Goal: Find specific page/section: Find specific page/section

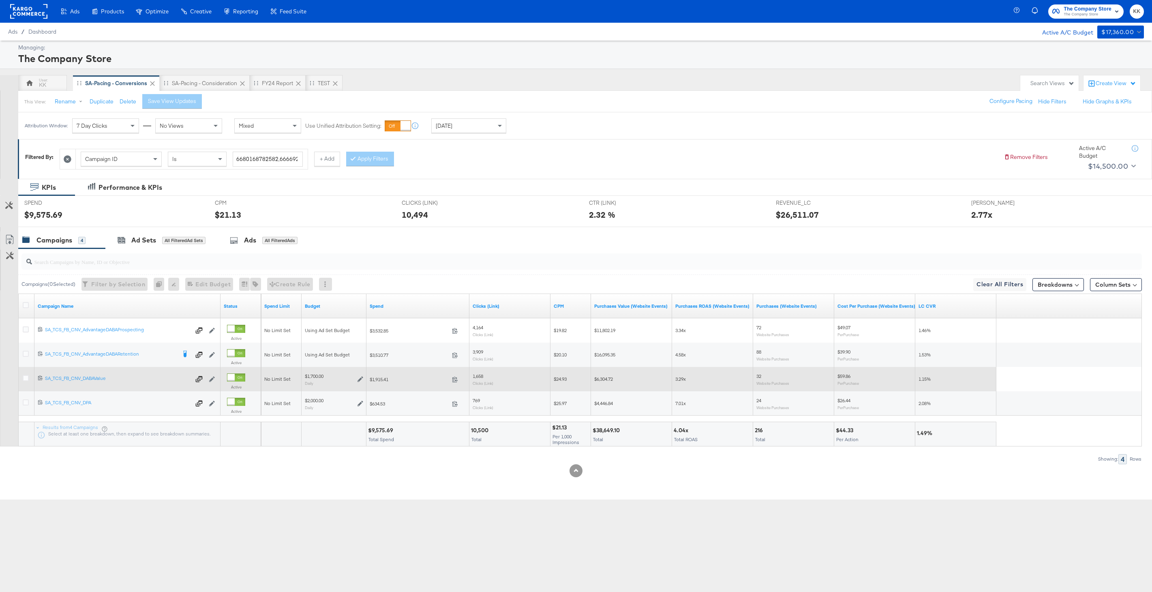
click at [25, 374] on div at bounding box center [26, 379] width 15 height 15
click at [25, 375] on icon at bounding box center [26, 378] width 6 height 6
click at [0, 0] on input "checkbox" at bounding box center [0, 0] width 0 height 0
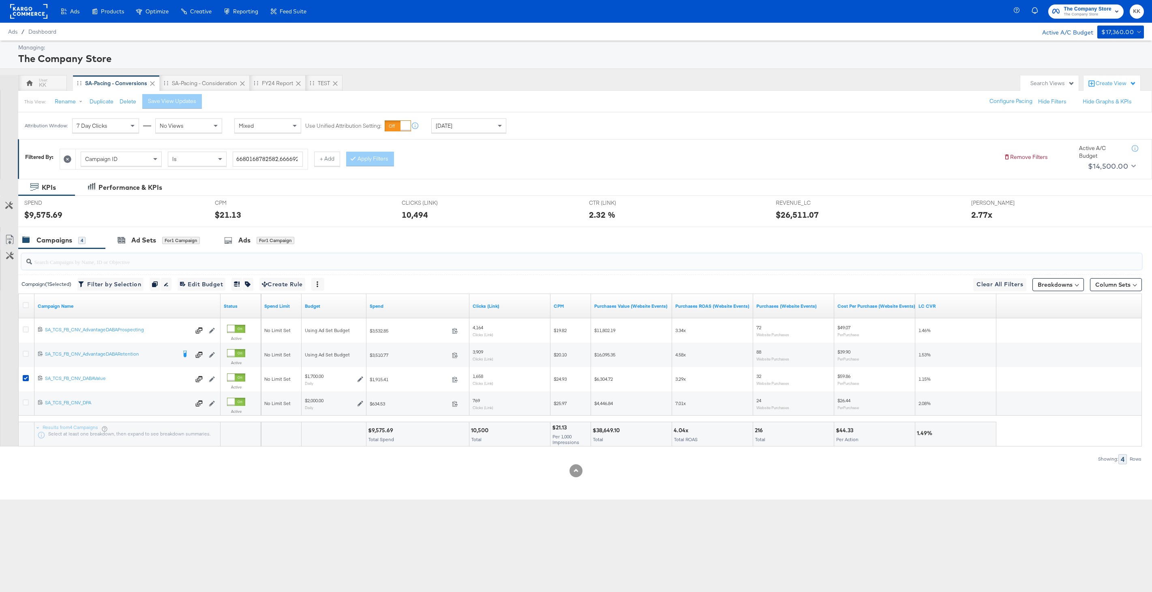
click at [134, 253] on input "search" at bounding box center [534, 259] width 1004 height 16
click at [148, 242] on div "Ad Sets" at bounding box center [143, 240] width 25 height 9
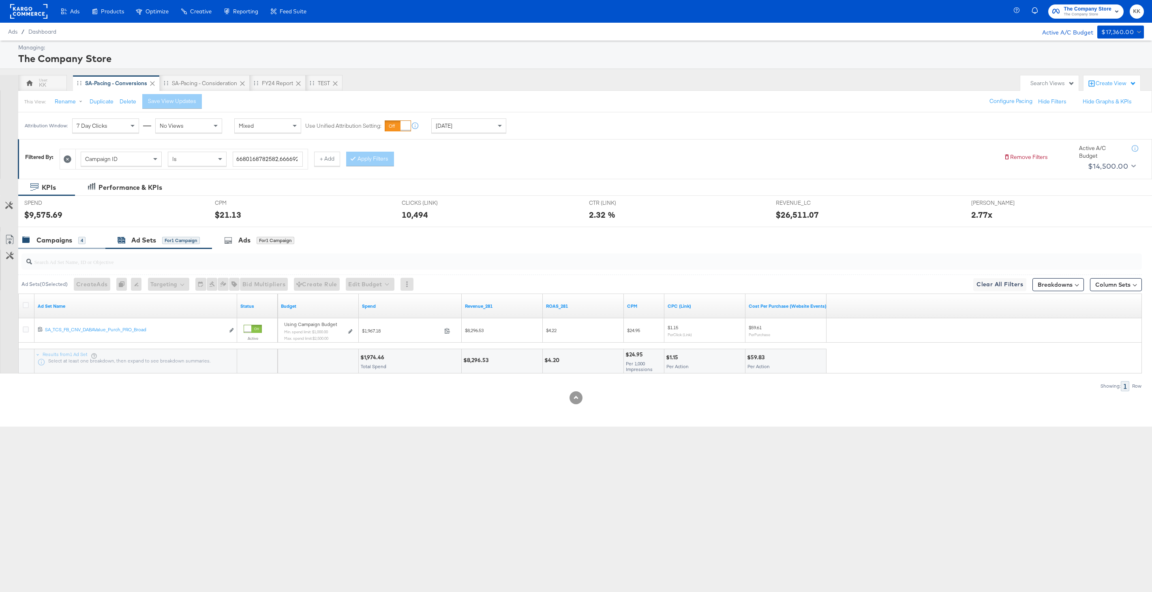
drag, startPoint x: 58, startPoint y: 239, endPoint x: 58, endPoint y: 245, distance: 6.5
click at [58, 239] on div "Campaigns" at bounding box center [54, 240] width 36 height 9
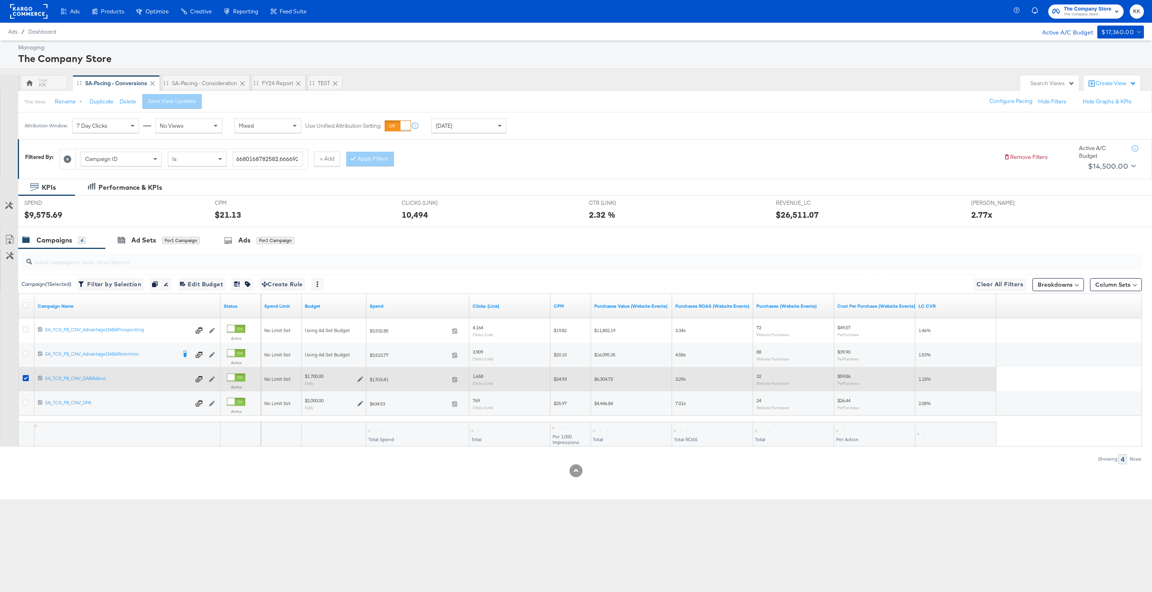
click at [24, 373] on div at bounding box center [26, 379] width 15 height 15
click at [24, 374] on div at bounding box center [26, 379] width 15 height 15
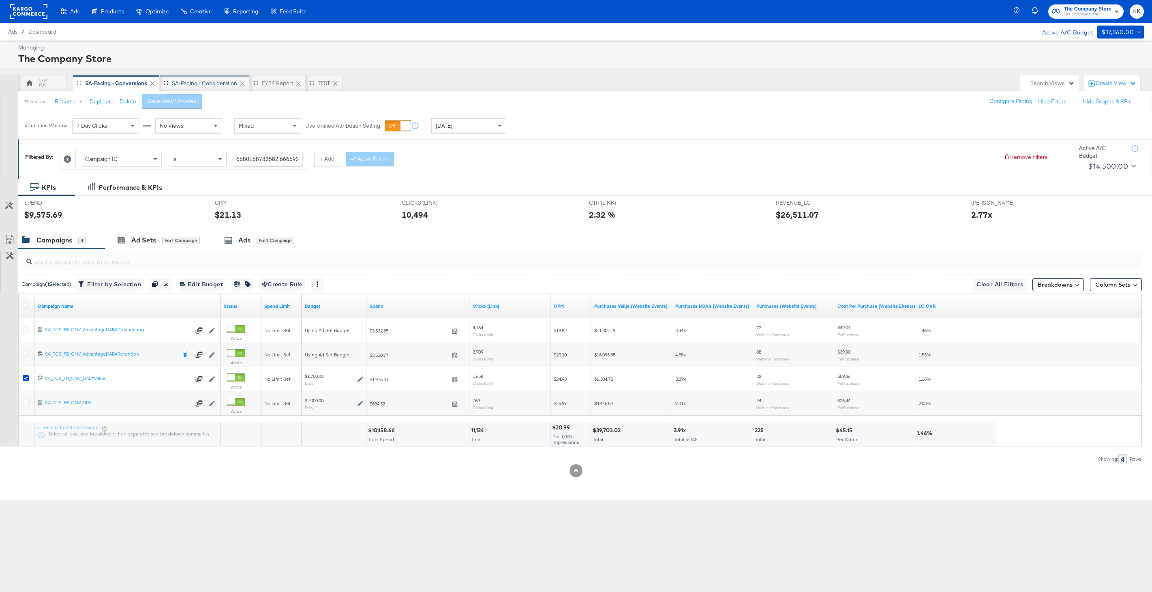
click at [216, 79] on div "SA-Pacing - Consideration" at bounding box center [204, 83] width 65 height 8
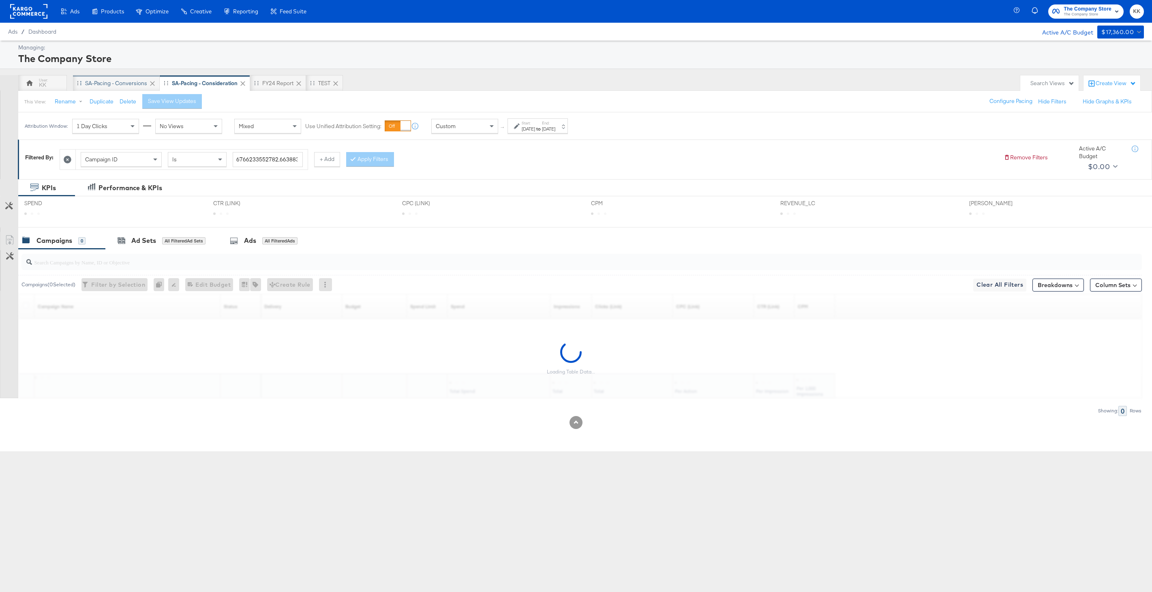
click at [105, 89] on div "SA-Pacing - Conversions" at bounding box center [116, 83] width 87 height 16
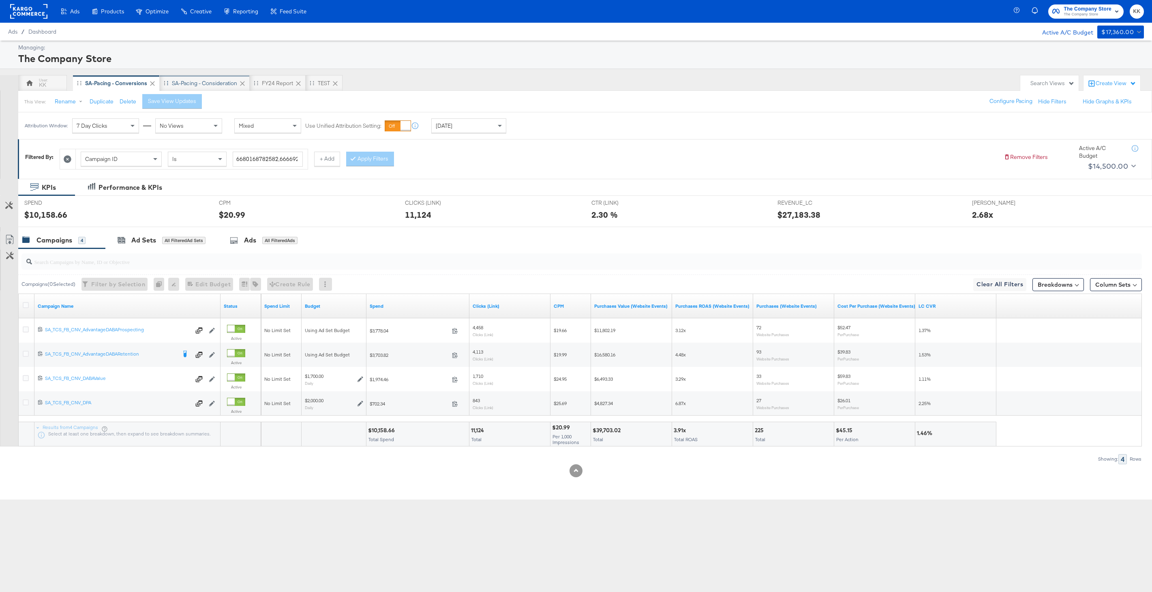
click at [190, 86] on div "SA-Pacing - Consideration" at bounding box center [204, 83] width 65 height 8
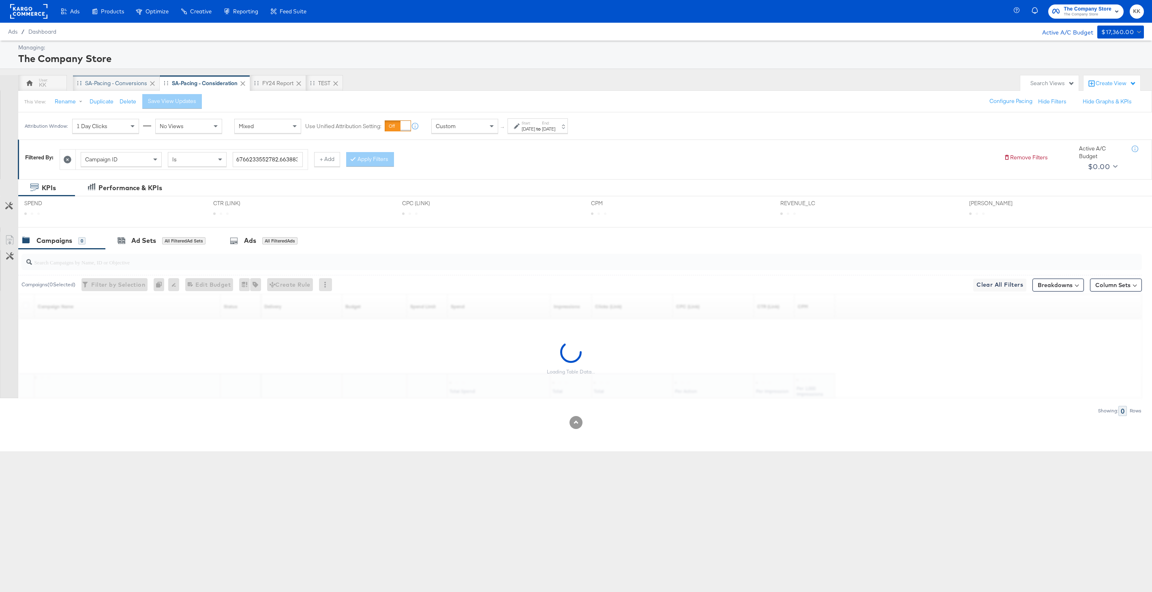
click at [127, 86] on div "SA-Pacing - Conversions" at bounding box center [116, 83] width 62 height 8
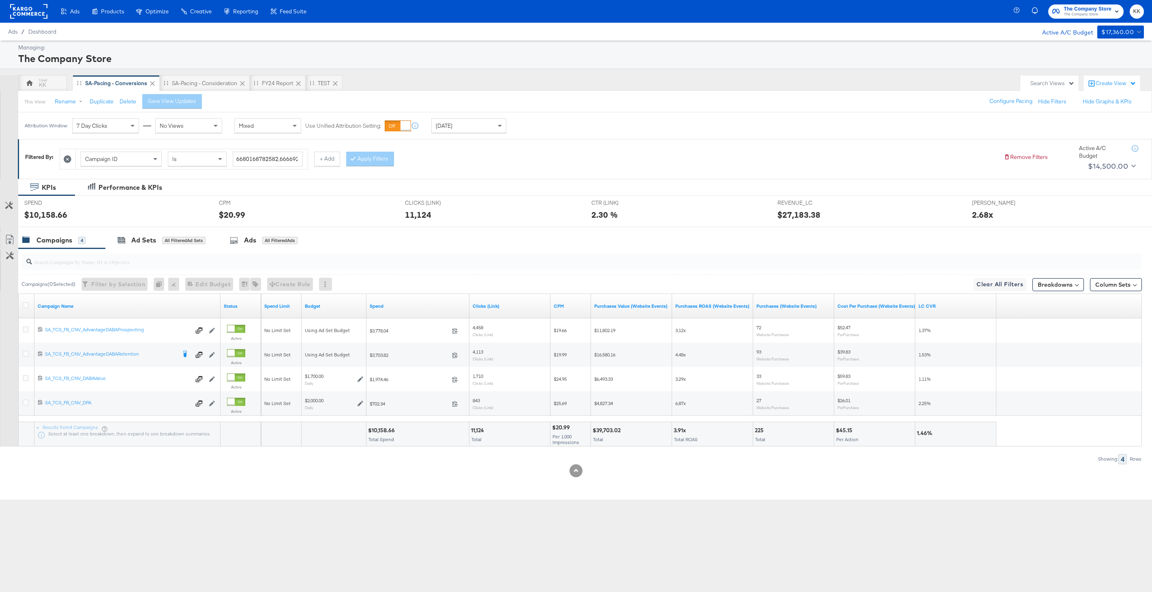
click at [575, 525] on div "Ads Ads Dashboard Main dashboard for Media Buying. New Campaign Create a new ca…" at bounding box center [576, 296] width 1152 height 592
